Goal: Find specific page/section: Find specific page/section

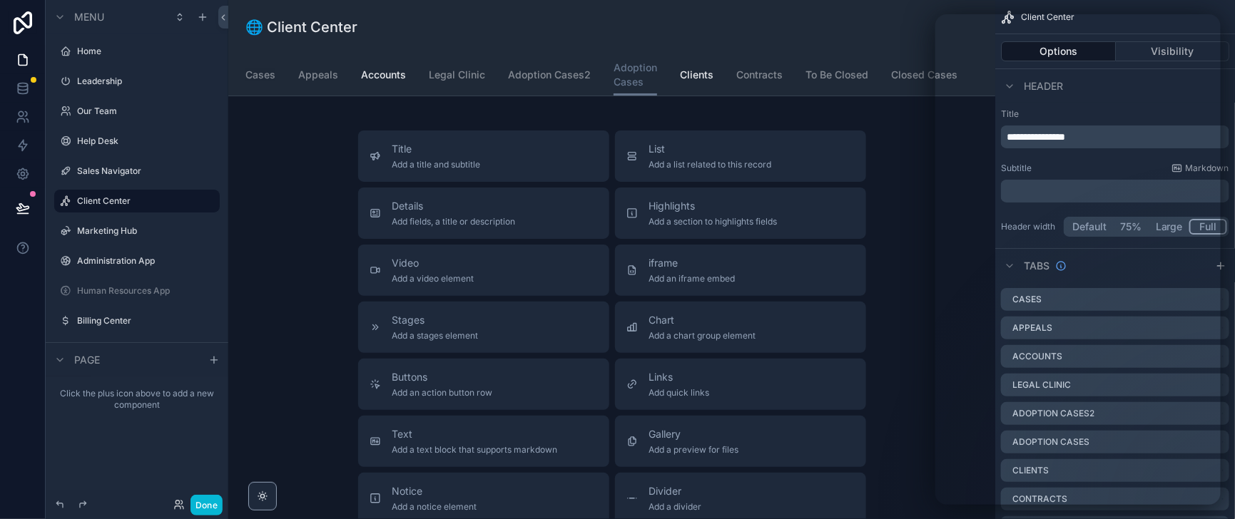
scroll to position [178, 0]
